Goal: Navigation & Orientation: Find specific page/section

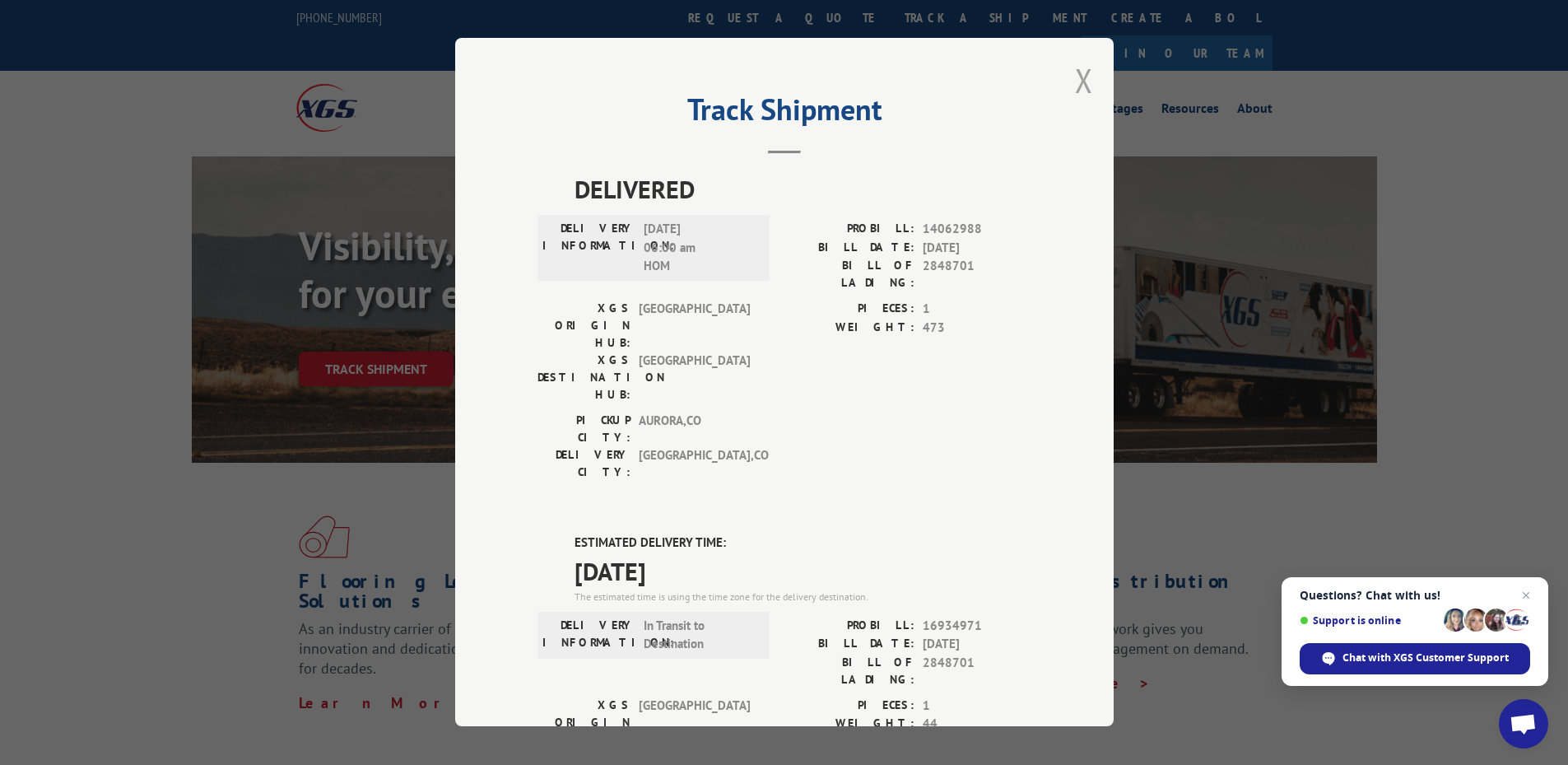
click at [1077, 83] on button "Close modal" at bounding box center [1083, 80] width 18 height 44
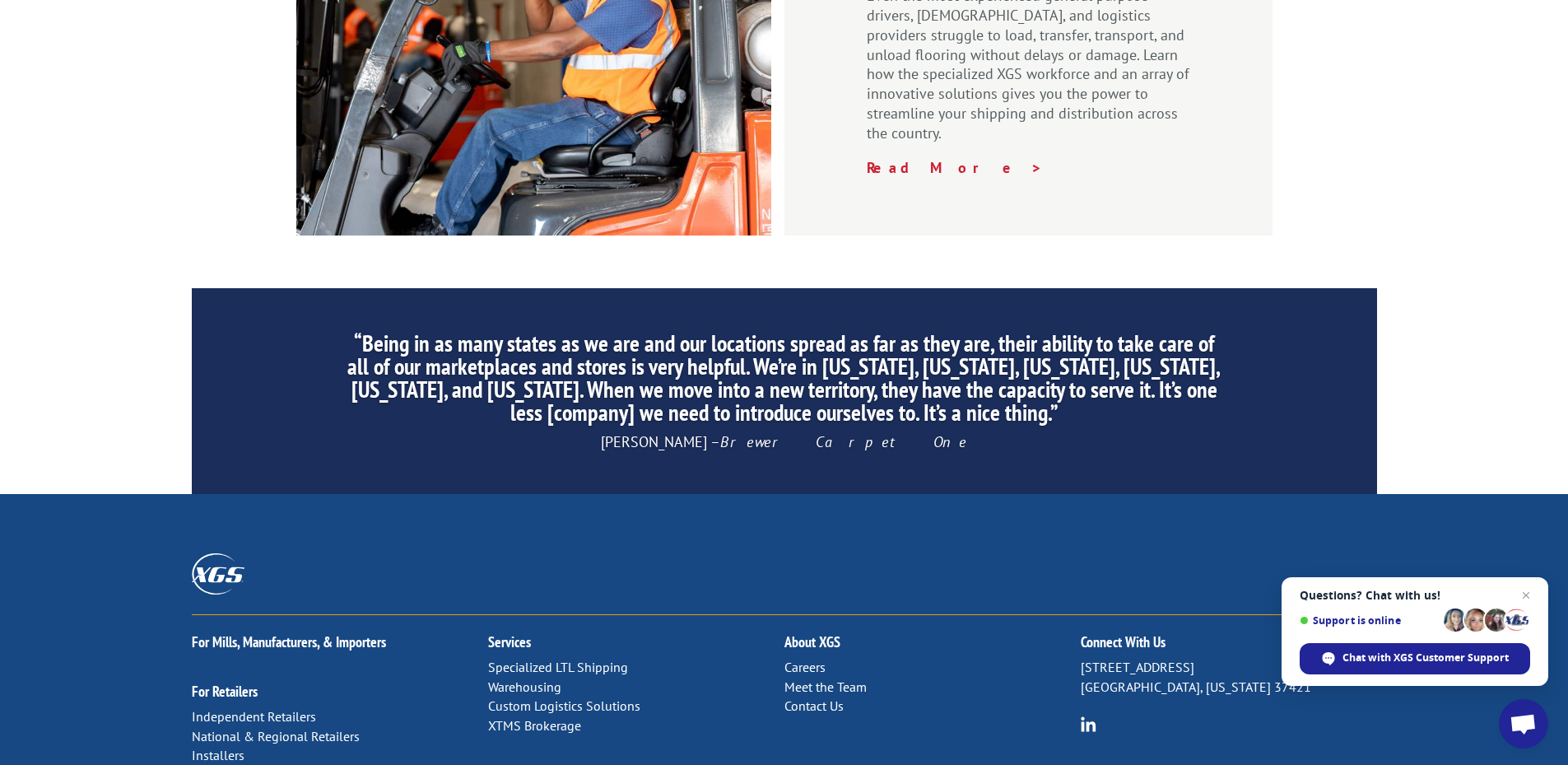
scroll to position [2494, 0]
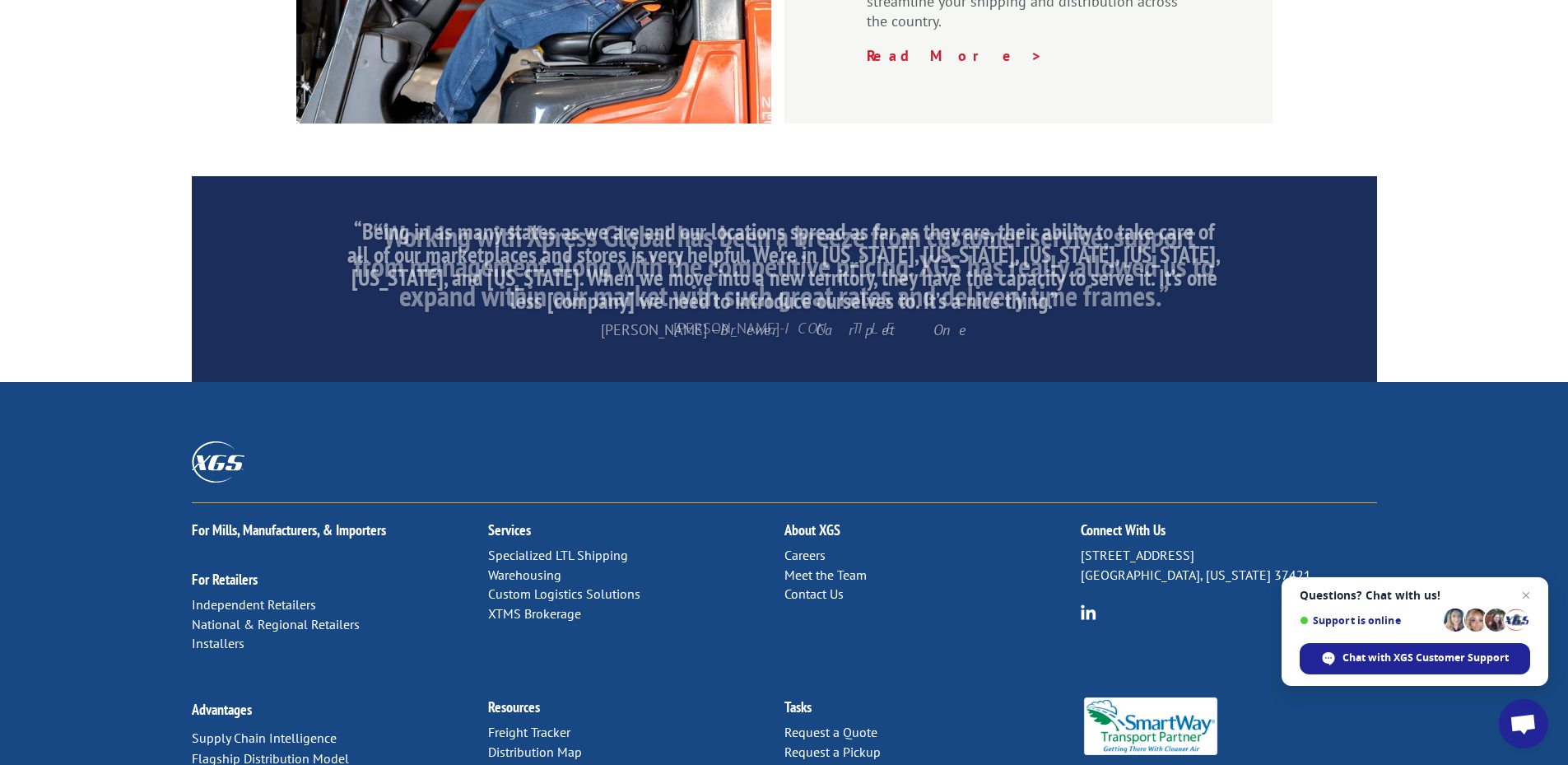
click at [519, 743] on link "Distribution Map" at bounding box center [535, 752] width 94 height 17
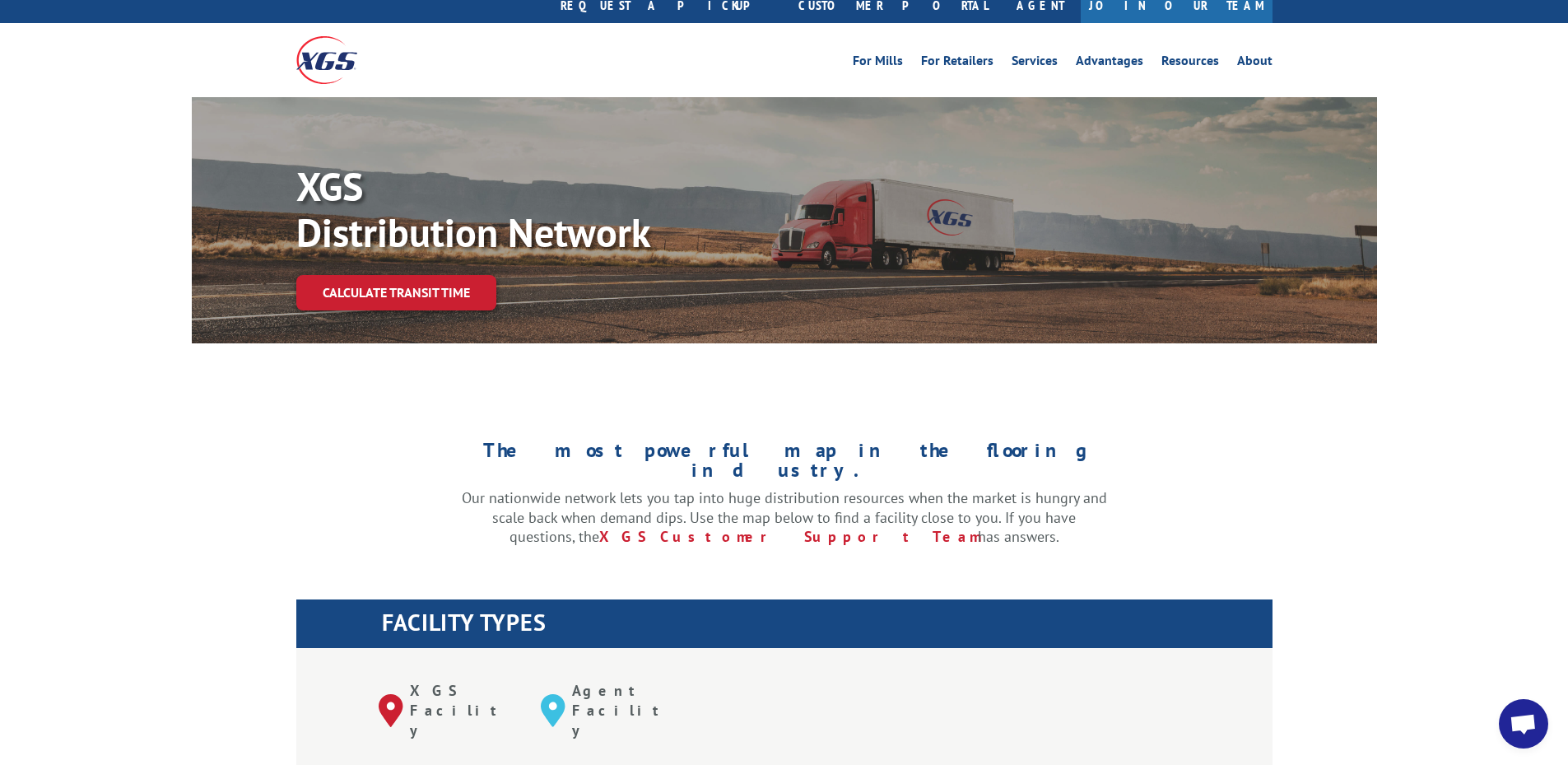
scroll to position [412, 0]
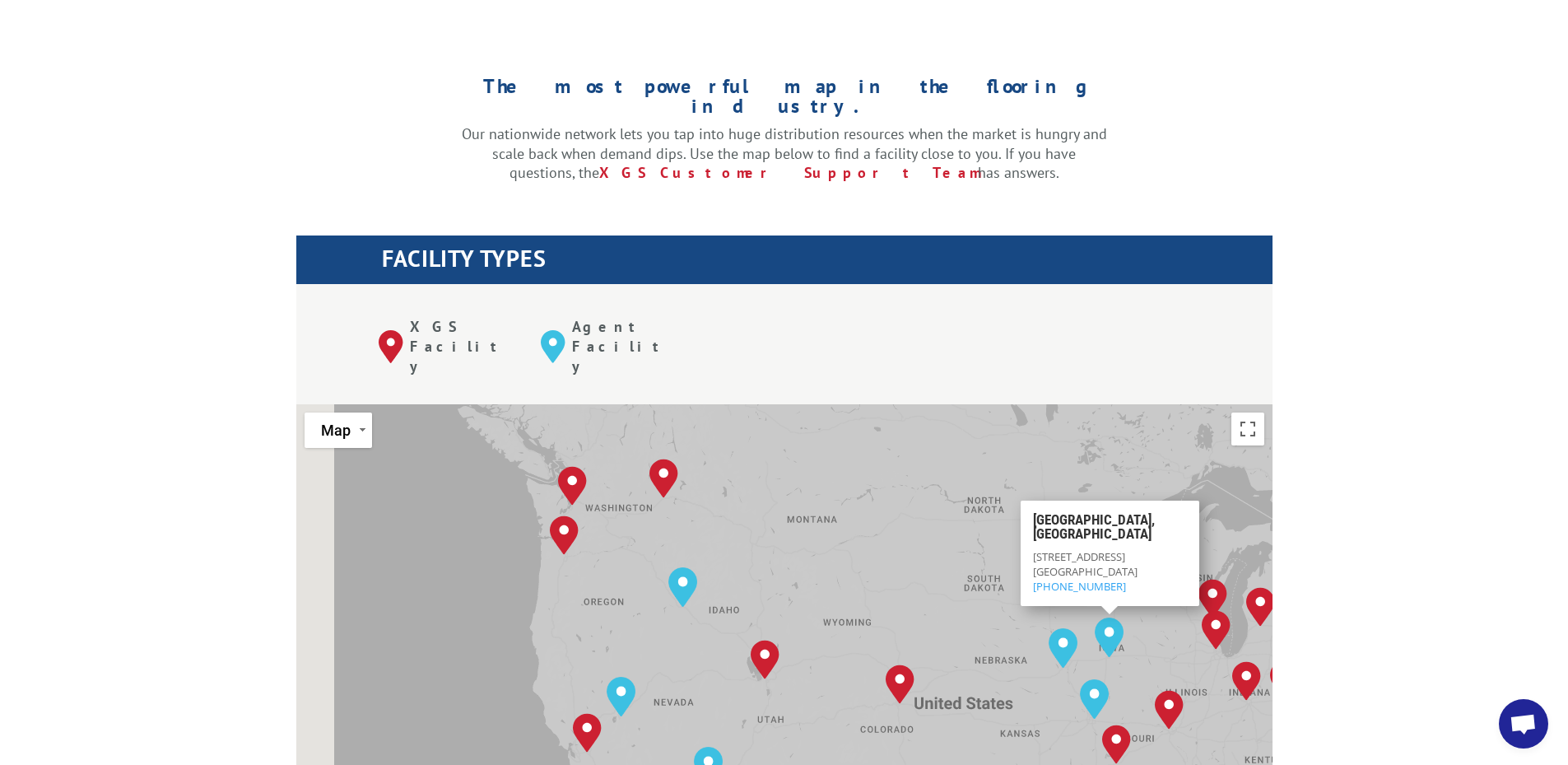
drag, startPoint x: 830, startPoint y: 502, endPoint x: 1150, endPoint y: 529, distance: 321.1
click at [1205, 565] on div "[GEOGRAPHIC_DATA], [GEOGRAPHIC_DATA] [GEOGRAPHIC_DATA], [GEOGRAPHIC_DATA] [GEOG…" at bounding box center [784, 675] width 977 height 542
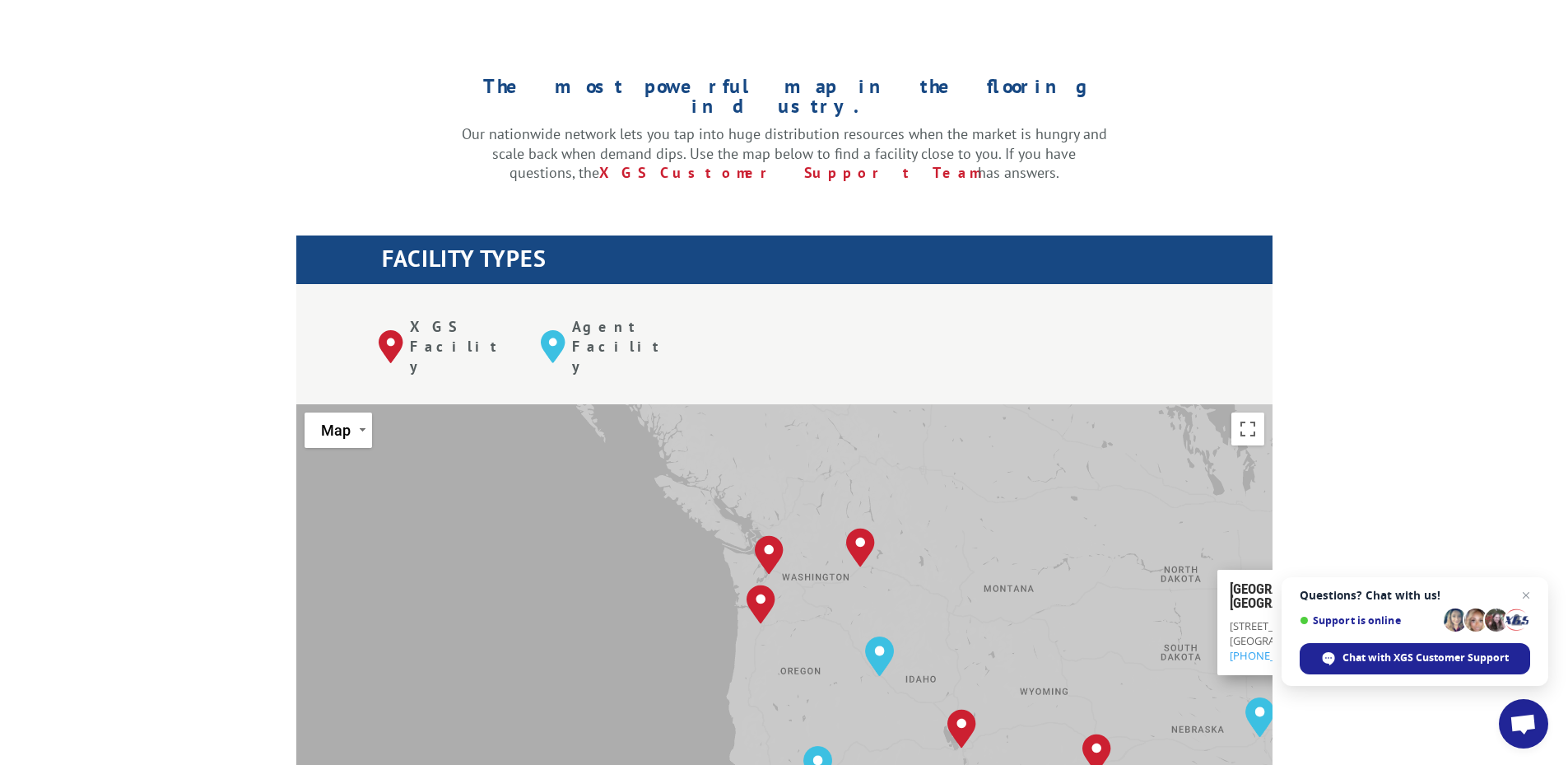
drag, startPoint x: 949, startPoint y: 511, endPoint x: 1081, endPoint y: 586, distance: 151.8
click at [1081, 586] on div "[GEOGRAPHIC_DATA], [GEOGRAPHIC_DATA] [GEOGRAPHIC_DATA], [GEOGRAPHIC_DATA] [GEOG…" at bounding box center [784, 675] width 977 height 542
